Goal: Task Accomplishment & Management: Use online tool/utility

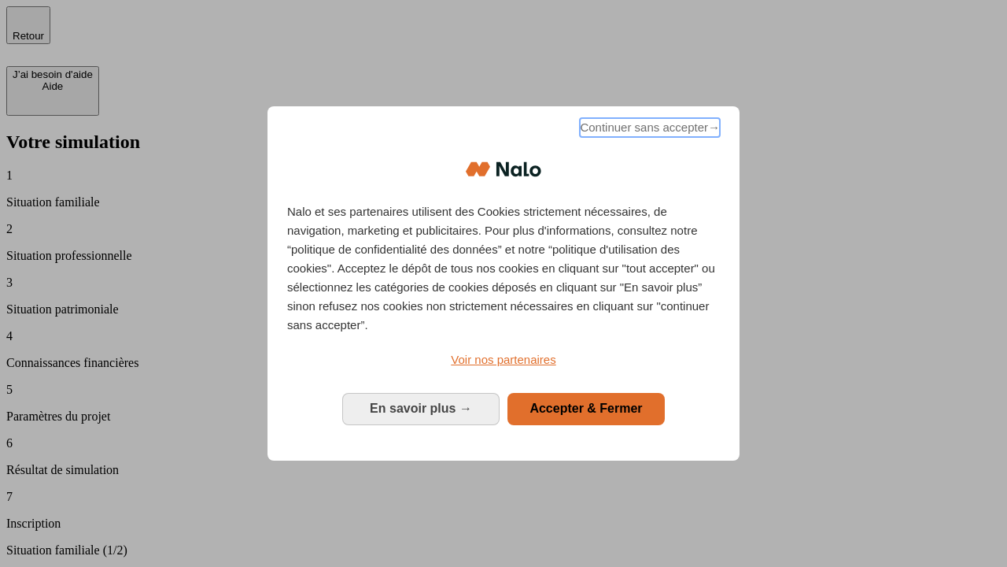
click at [648, 130] on span "Continuer sans accepter →" at bounding box center [650, 127] width 140 height 19
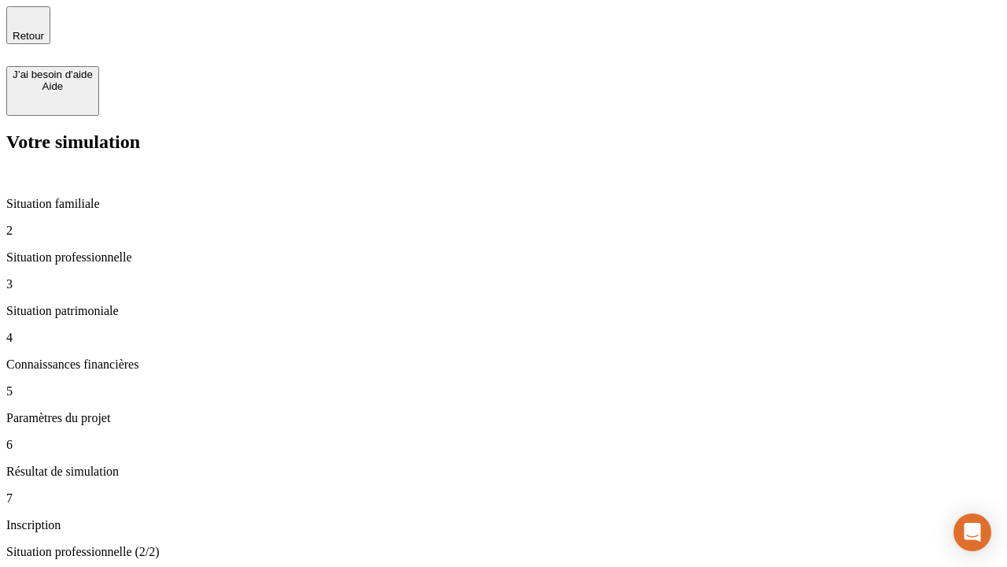
type input "30 000"
